Goal: Find specific page/section: Find specific page/section

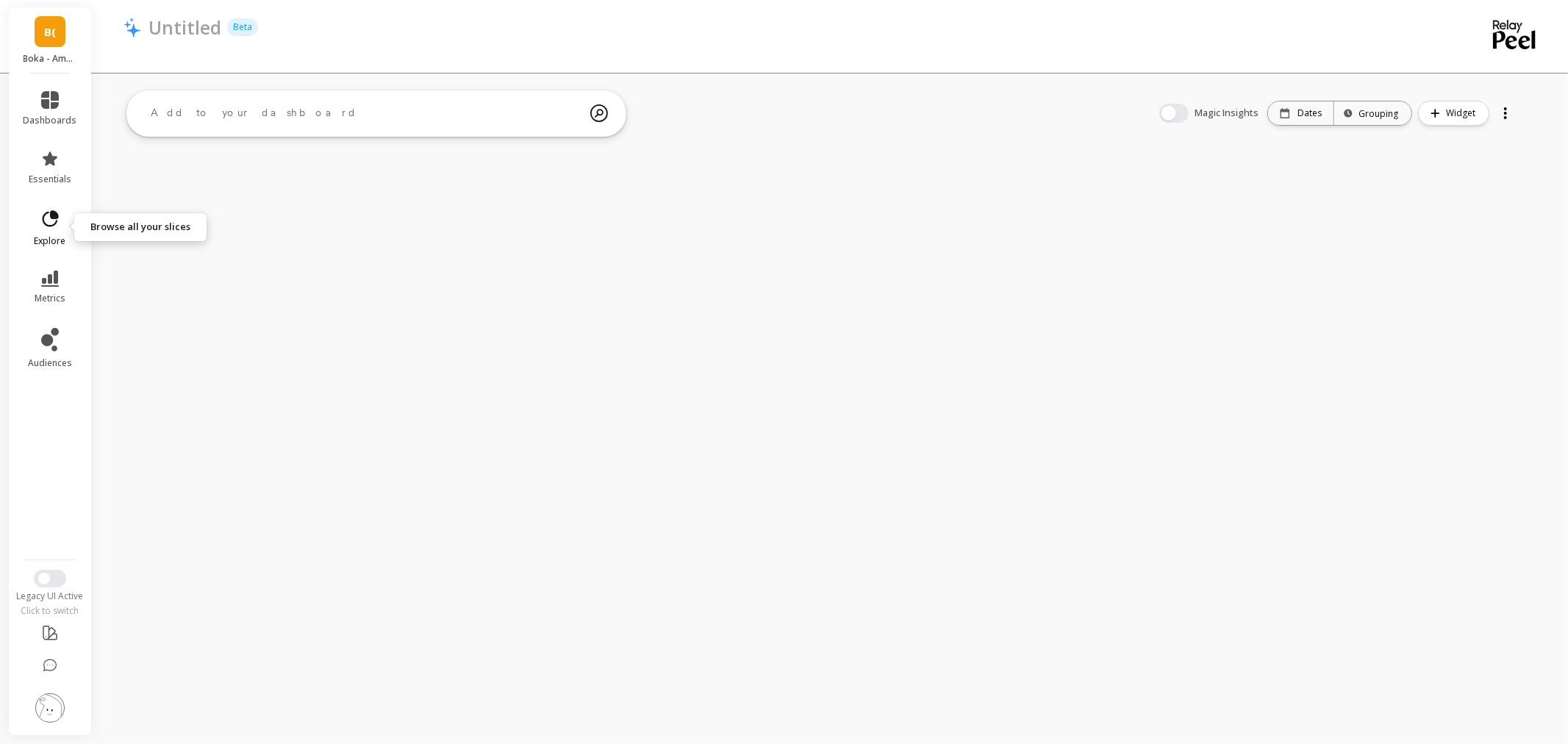
click at [56, 221] on icon at bounding box center [50, 218] width 16 height 16
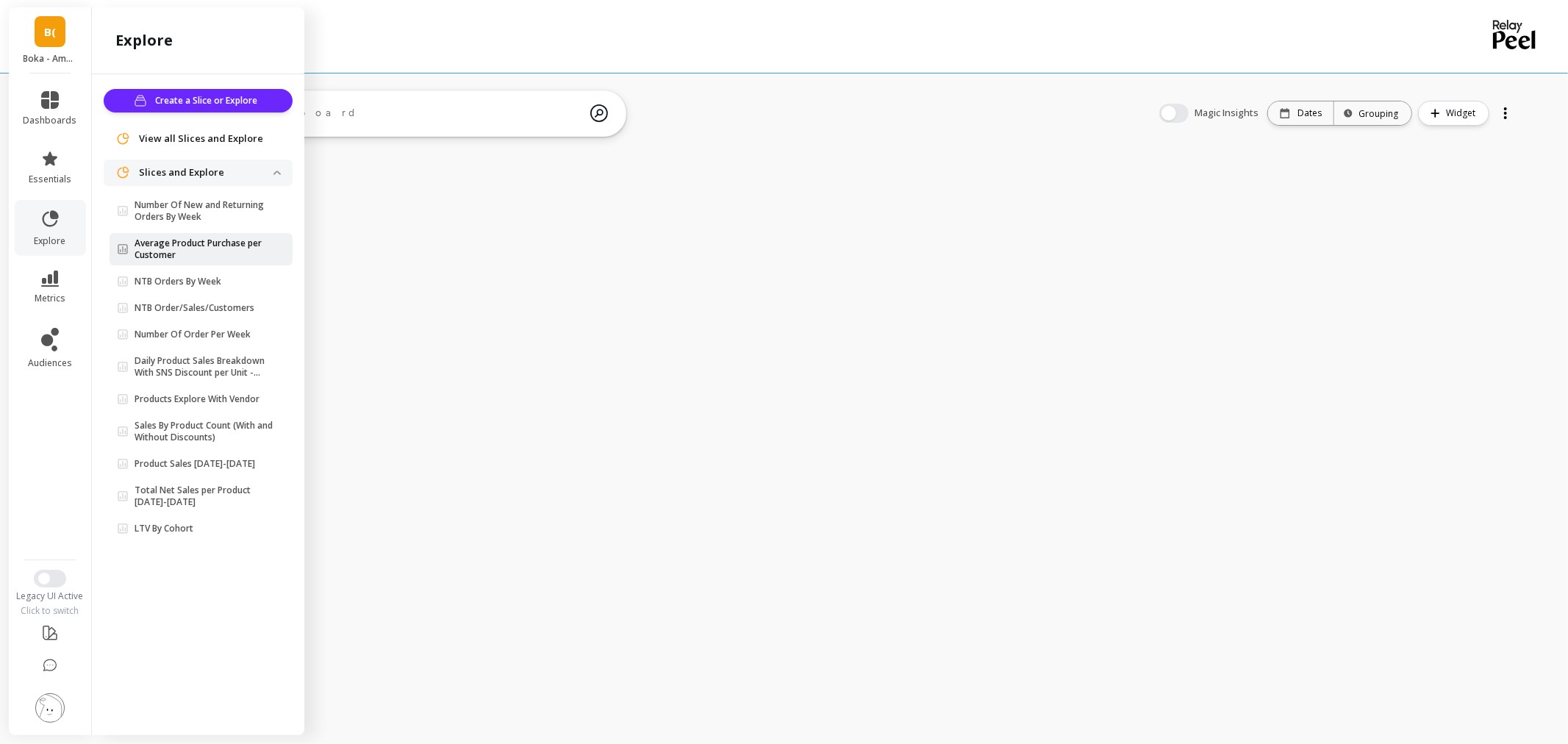
click at [223, 260] on p "Average Product Purchase per Customer" at bounding box center [204, 249] width 139 height 24
